Goal: Information Seeking & Learning: Learn about a topic

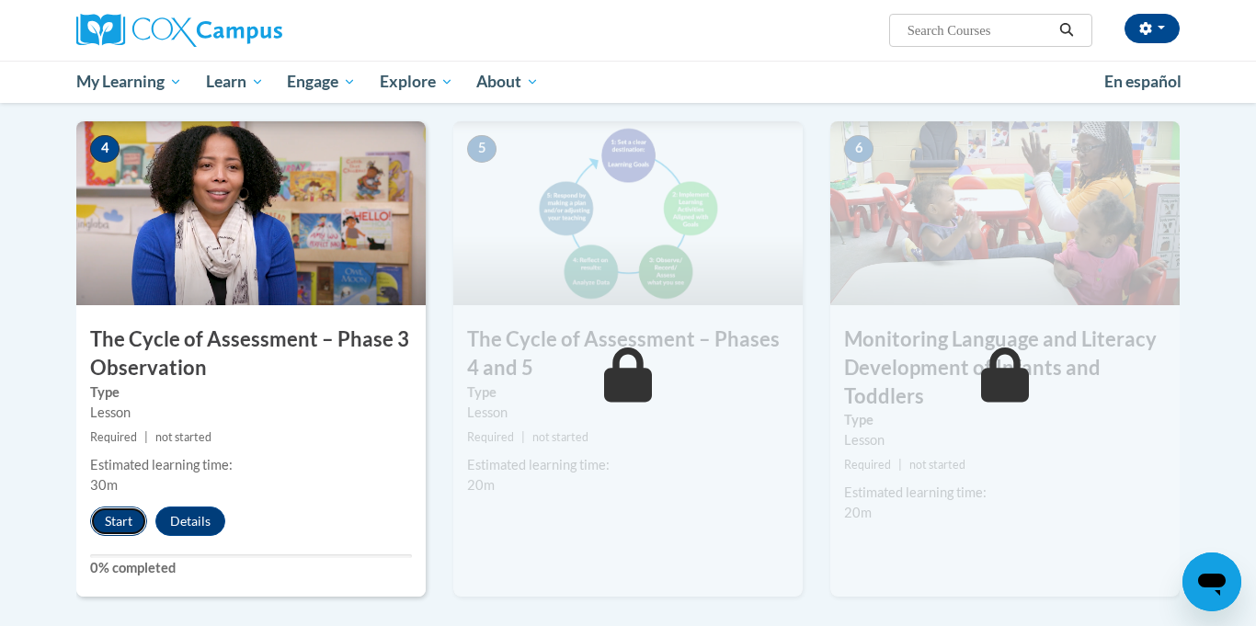
click at [121, 510] on button "Start" at bounding box center [118, 521] width 57 height 29
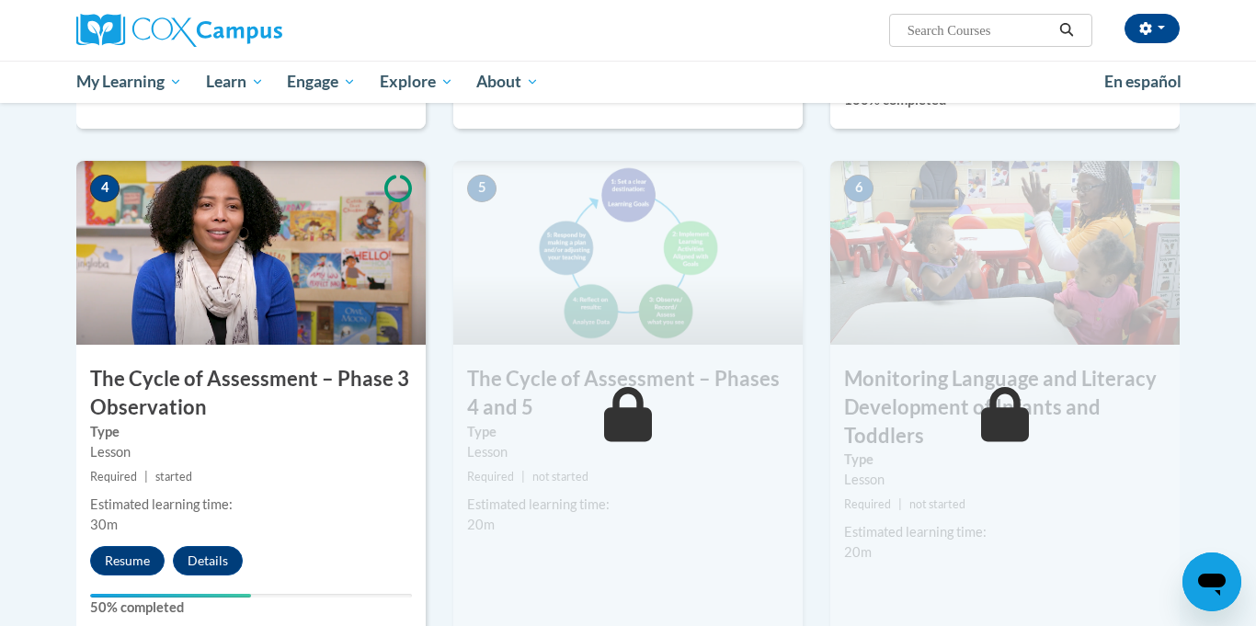
scroll to position [923, 0]
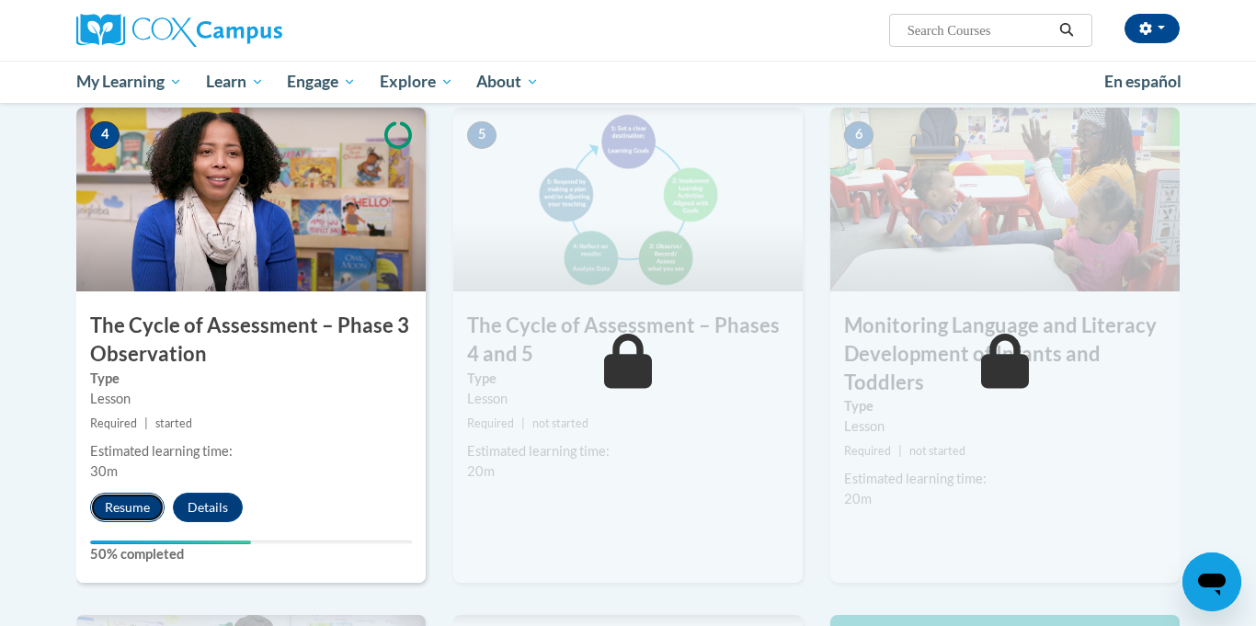
click at [134, 510] on button "Resume" at bounding box center [127, 507] width 74 height 29
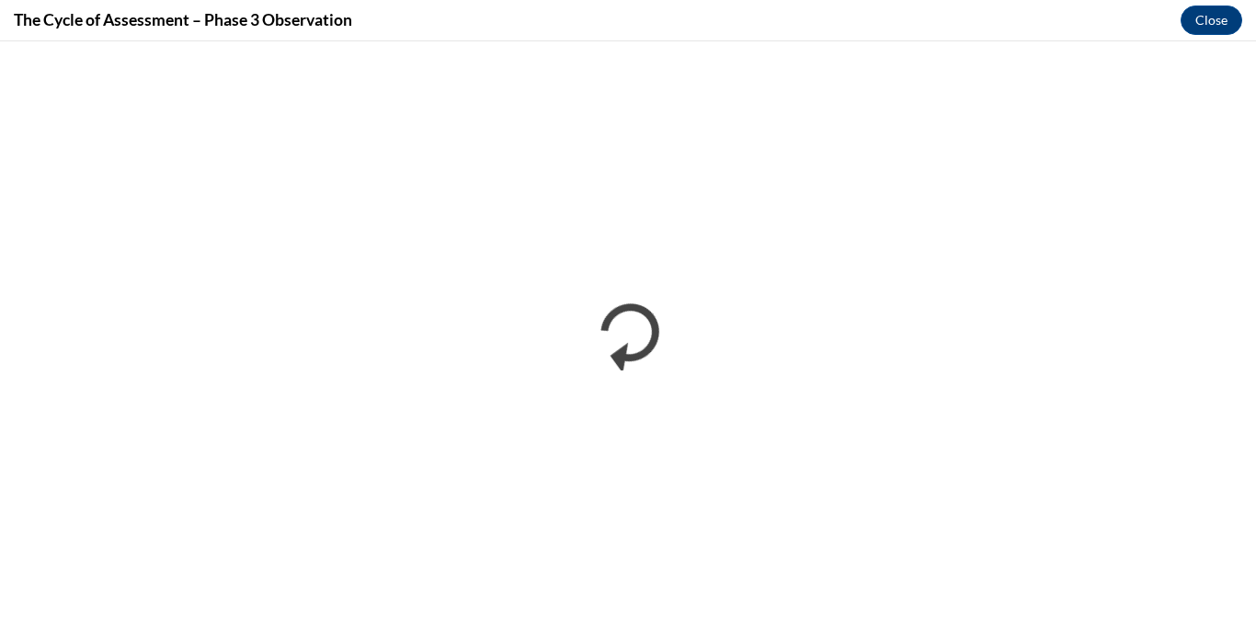
scroll to position [0, 0]
click at [1222, 16] on button "Close" at bounding box center [1212, 20] width 62 height 29
